Goal: Book appointment/travel/reservation

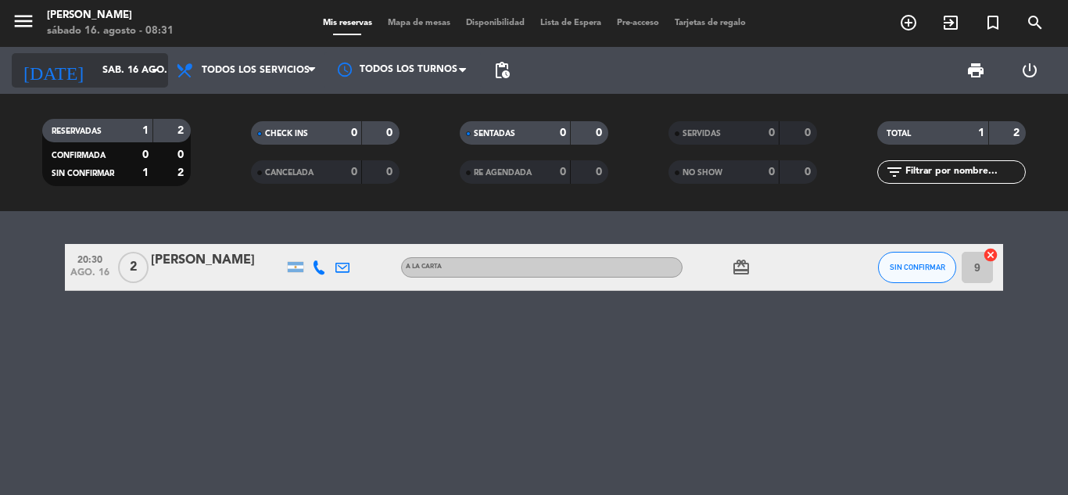
click at [156, 70] on icon "arrow_drop_down" at bounding box center [154, 70] width 19 height 19
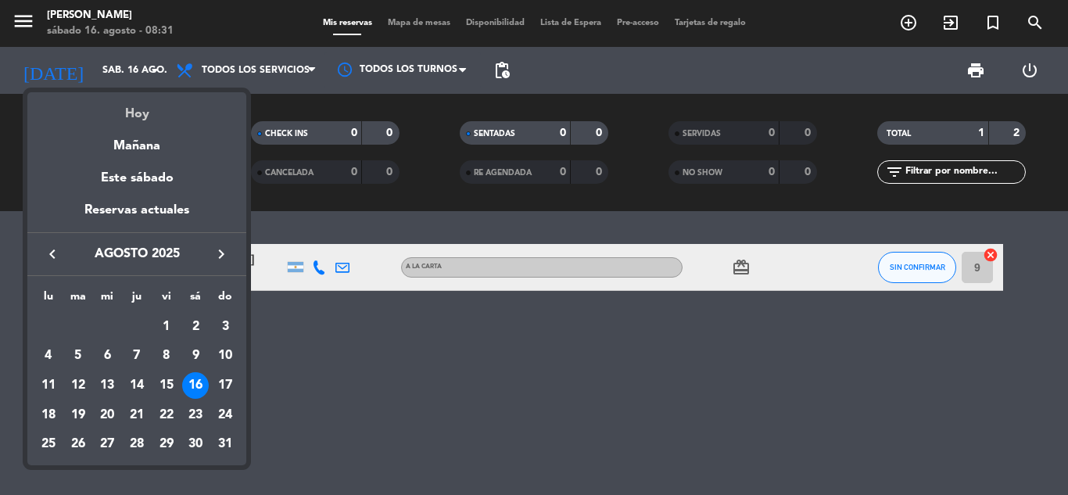
click at [183, 109] on div "Hoy" at bounding box center [136, 108] width 219 height 32
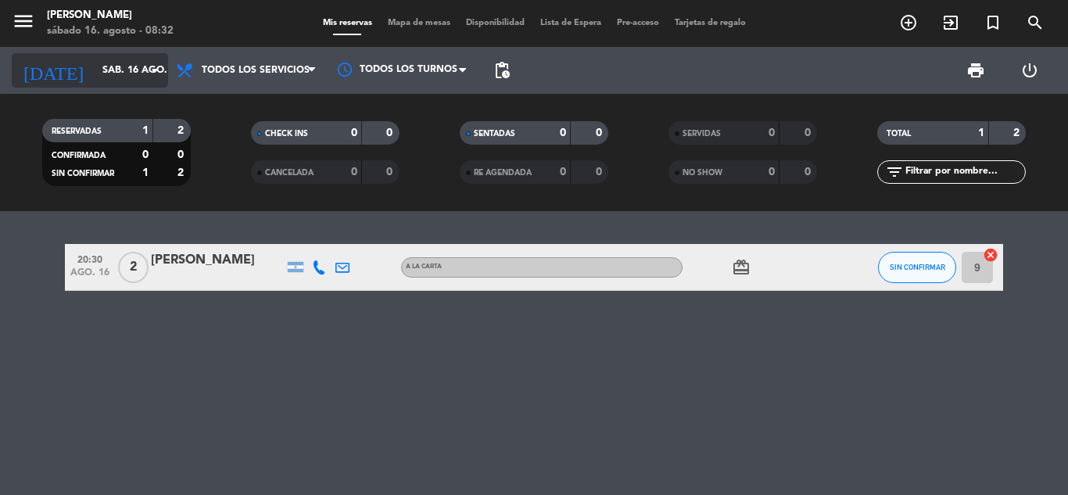
click at [155, 67] on icon "arrow_drop_down" at bounding box center [154, 70] width 19 height 19
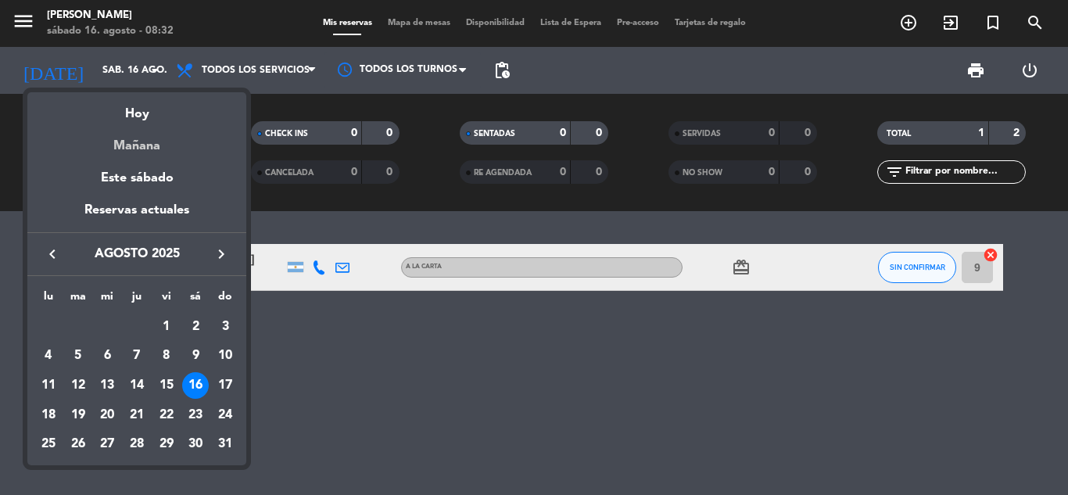
click at [199, 145] on div "Mañana" at bounding box center [136, 140] width 219 height 32
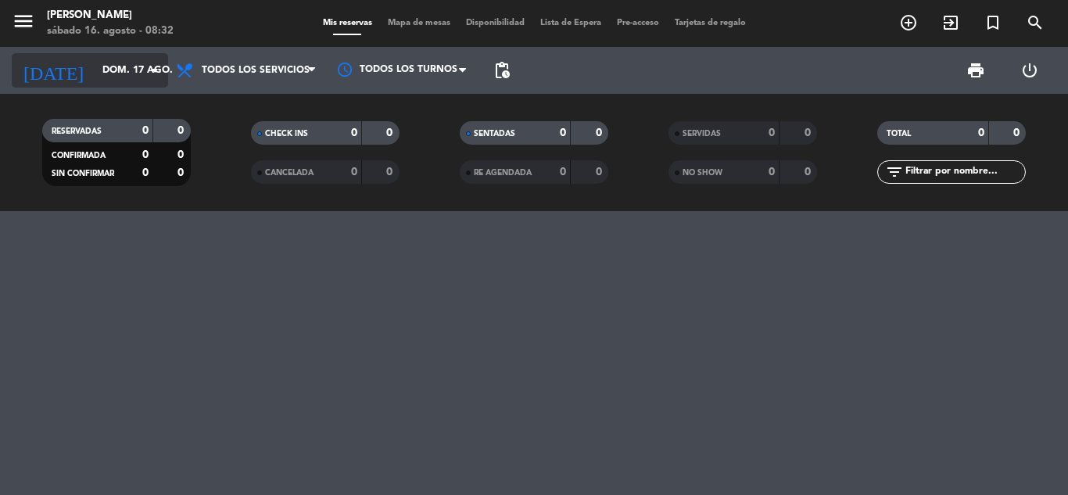
click at [153, 73] on icon "arrow_drop_down" at bounding box center [154, 70] width 19 height 19
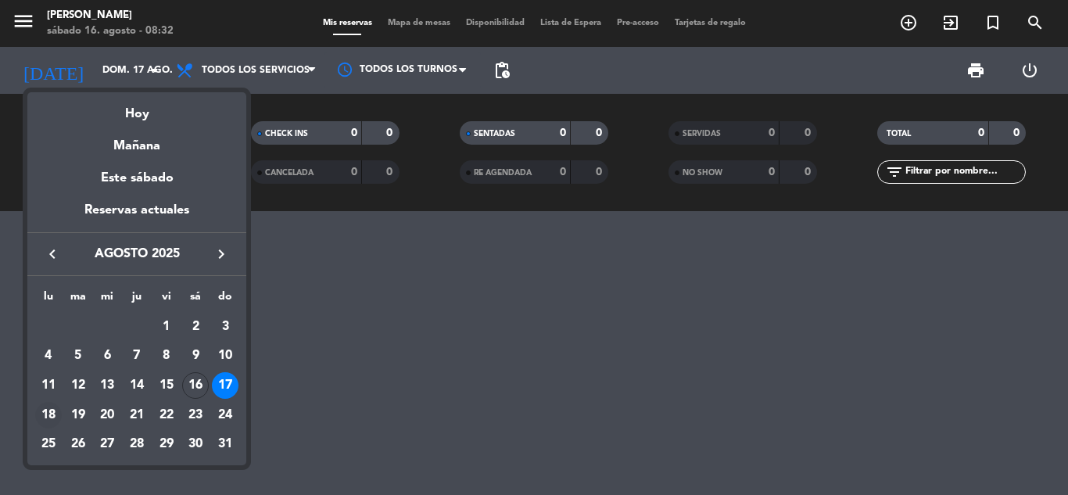
click at [48, 410] on div "18" at bounding box center [48, 415] width 27 height 27
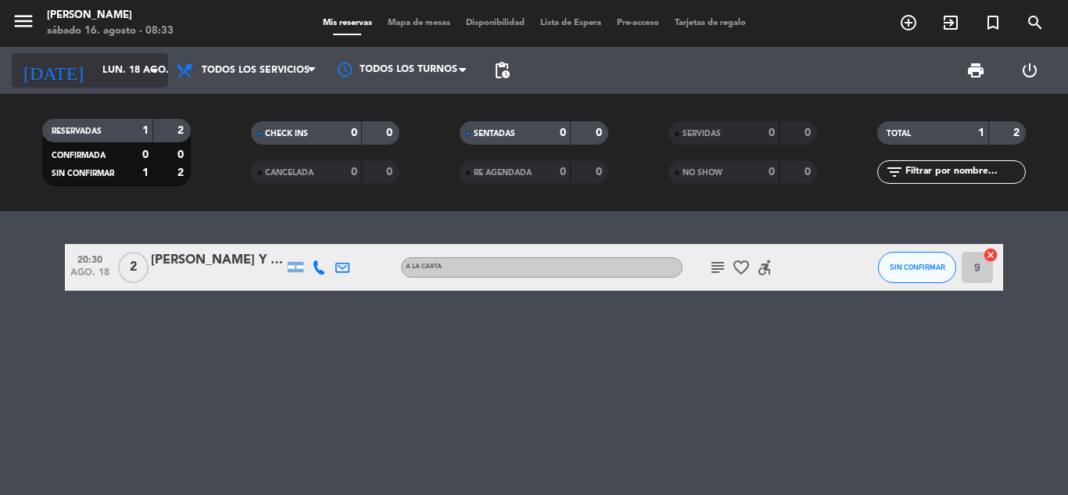
click at [152, 65] on icon "arrow_drop_down" at bounding box center [154, 70] width 19 height 19
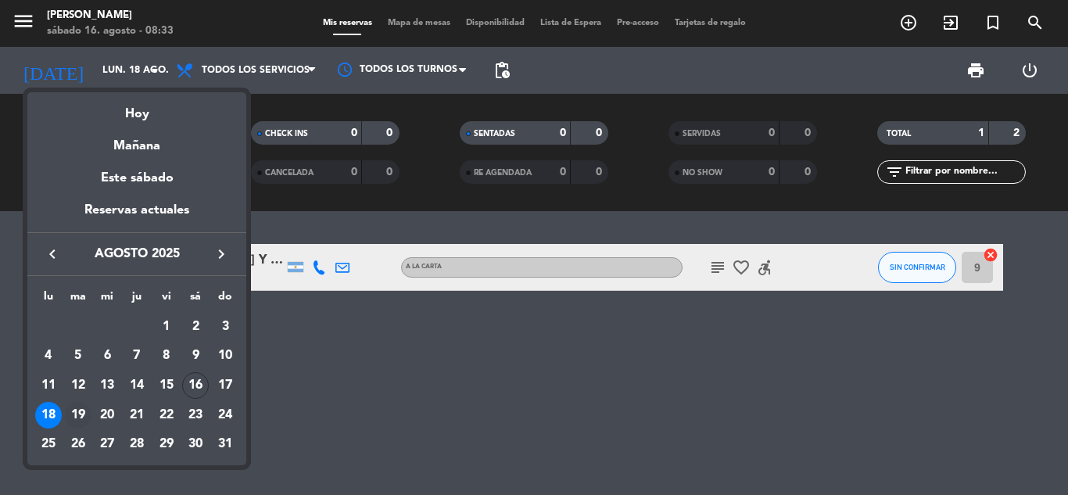
click at [80, 412] on div "19" at bounding box center [78, 415] width 27 height 27
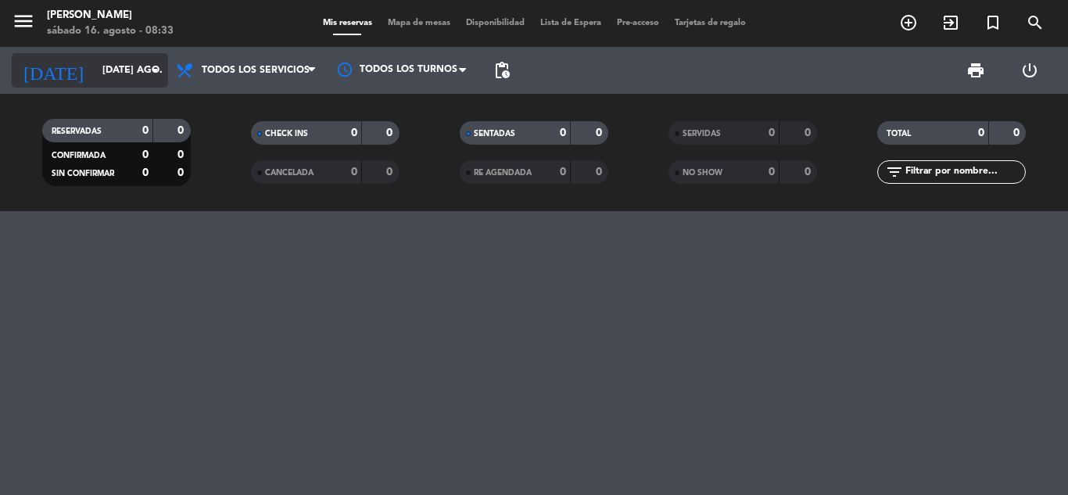
click at [156, 72] on icon "arrow_drop_down" at bounding box center [154, 70] width 19 height 19
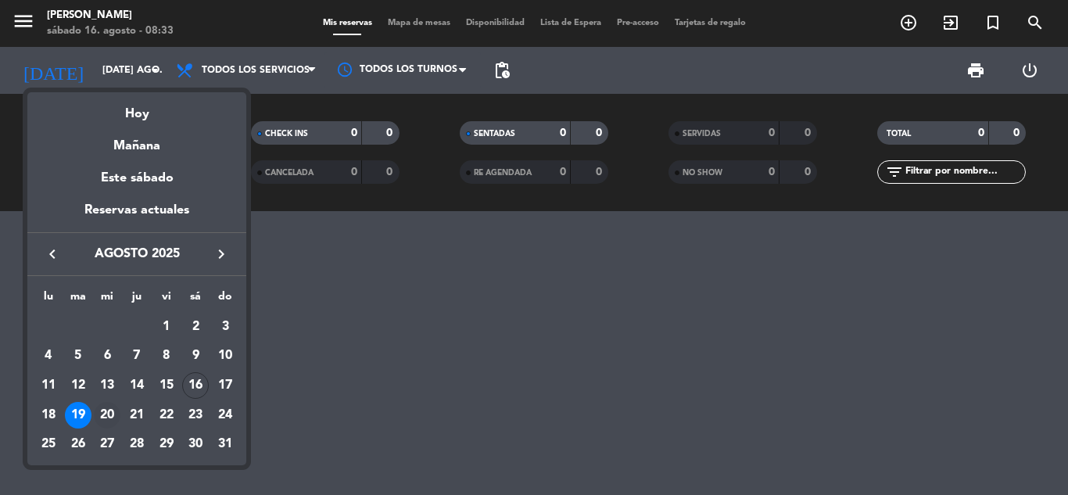
click at [111, 416] on div "20" at bounding box center [107, 415] width 27 height 27
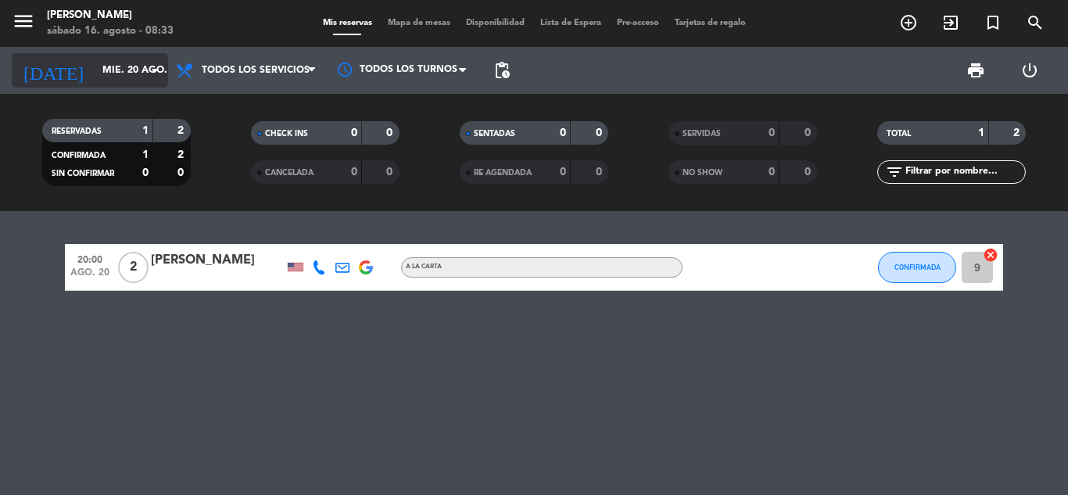
click at [155, 73] on icon "arrow_drop_down" at bounding box center [154, 70] width 19 height 19
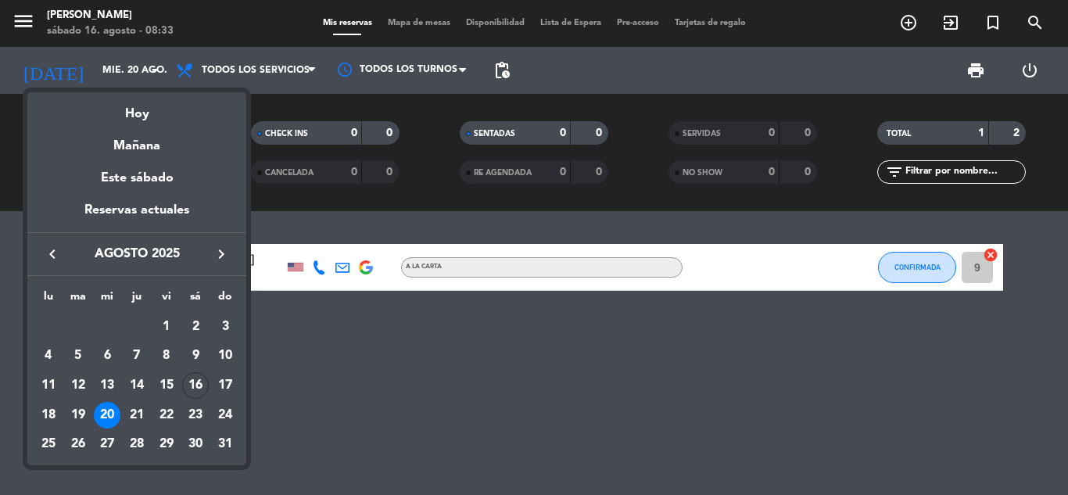
click at [145, 119] on div "Hoy" at bounding box center [136, 108] width 219 height 32
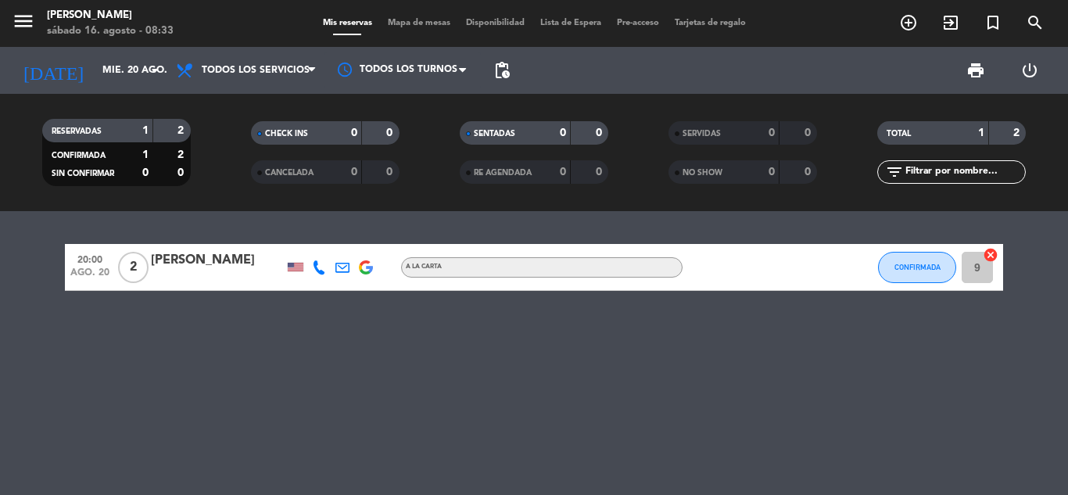
type input "sáb. 16 ago."
